Goal: Task Accomplishment & Management: Manage account settings

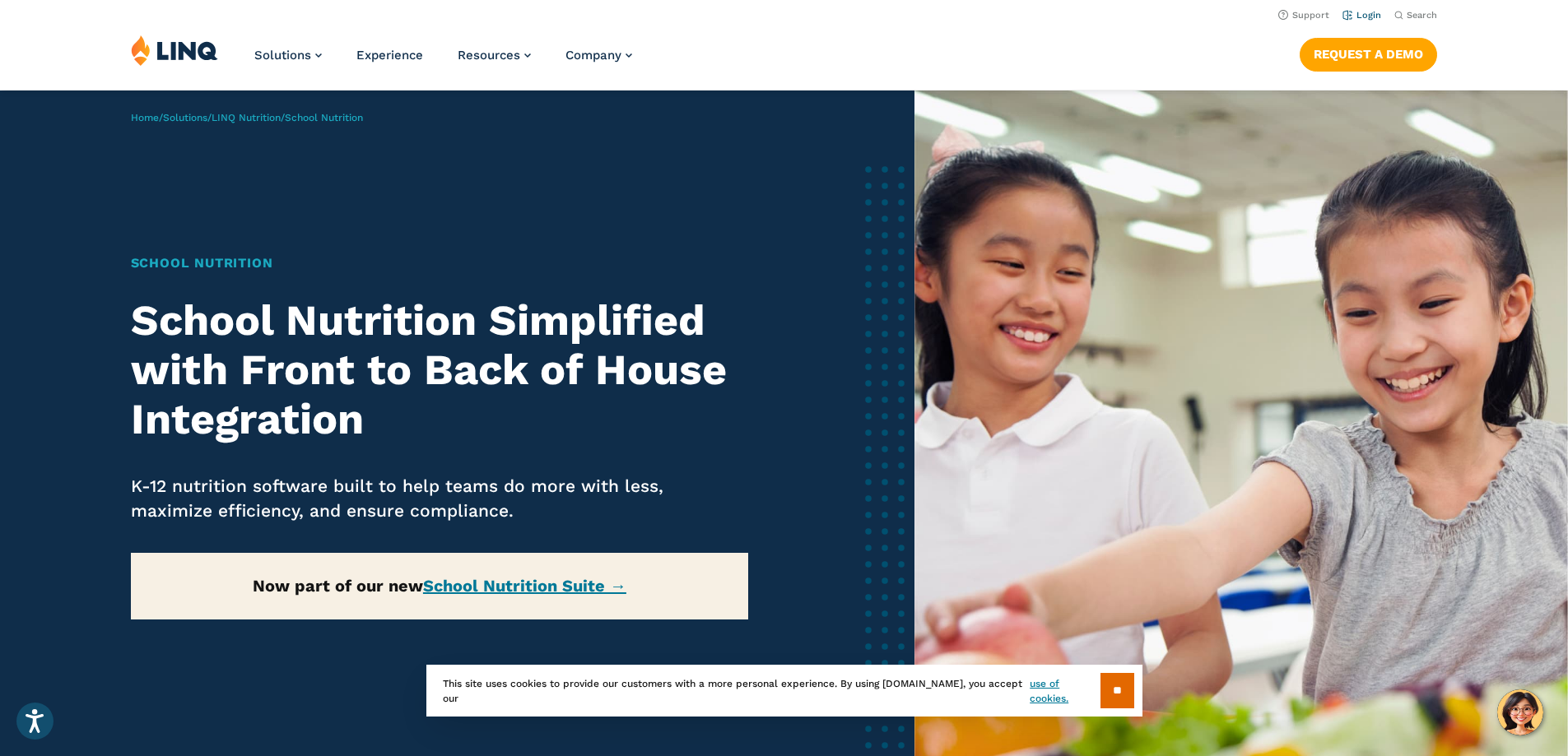
click at [1361, 13] on link "Login" at bounding box center [1362, 14] width 38 height 11
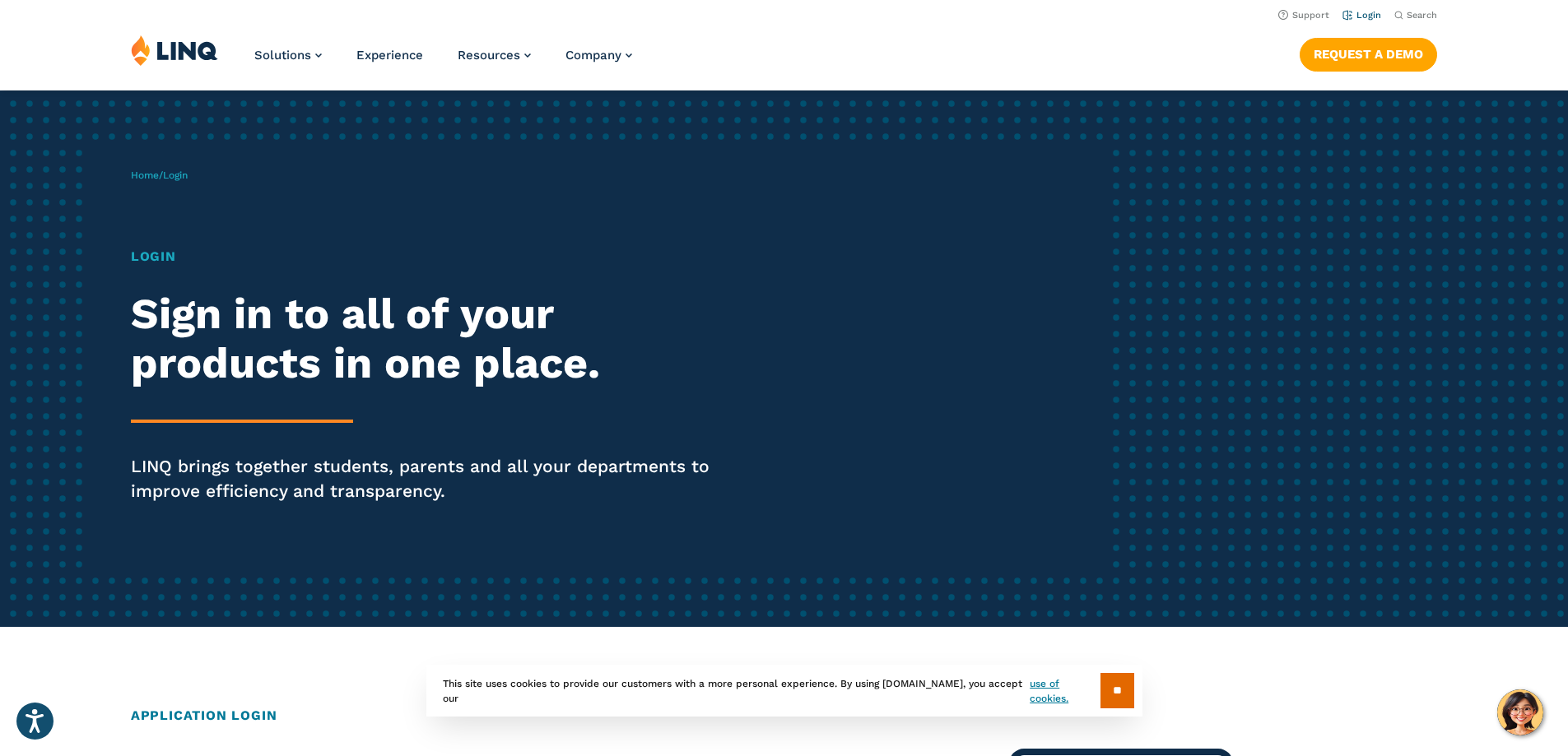
click at [1360, 11] on link "Login" at bounding box center [1362, 14] width 38 height 11
click at [1119, 693] on input "**" at bounding box center [1117, 691] width 34 height 36
